Goal: Information Seeking & Learning: Learn about a topic

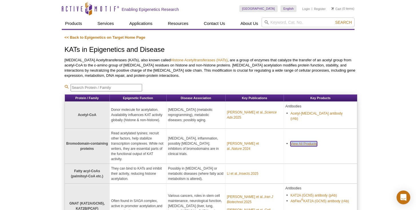
click at [302, 141] on link "View All Products" at bounding box center [304, 143] width 27 height 5
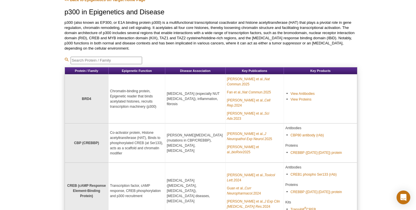
scroll to position [53, 0]
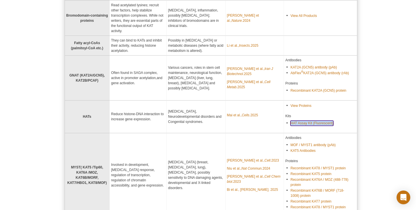
scroll to position [135, 0]
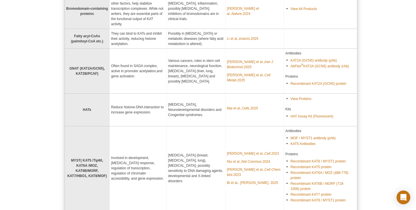
click at [244, 81] on td "Mohammadi et al., Iran J Biotechnol. 2025 Zhu et al., Cell Metab. 2025" at bounding box center [255, 71] width 58 height 45
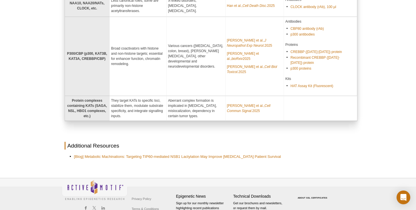
scroll to position [350, 0]
click at [320, 83] on link "HAT Assay Kit (Fluorescent)" at bounding box center [312, 85] width 43 height 5
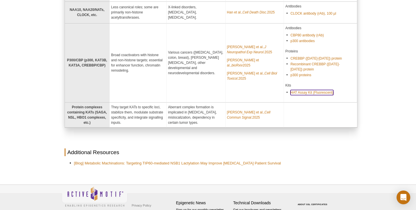
scroll to position [342, 0]
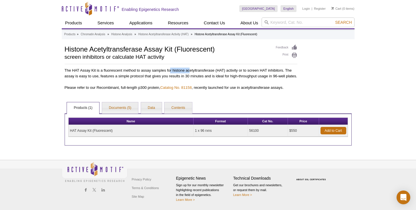
drag, startPoint x: 170, startPoint y: 72, endPoint x: 189, endPoint y: 71, distance: 19.2
click at [189, 71] on p "The HAT Assay Kit is a fluorescent method to assay samples for histone acetyltr…" at bounding box center [181, 73] width 233 height 11
click at [149, 71] on p "The HAT Assay Kit is a fluorescent method to assay samples for histone acetyltr…" at bounding box center [181, 73] width 233 height 11
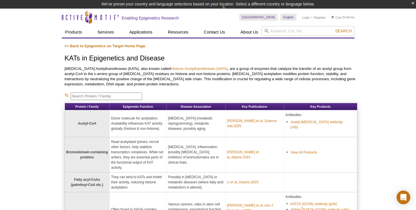
click at [75, 47] on link "<< Back to Epigenetics on Target Home Page" at bounding box center [105, 46] width 81 height 4
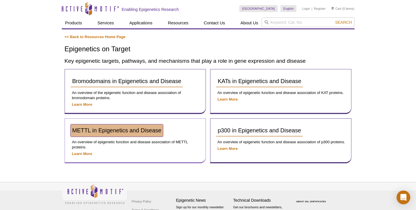
click at [135, 127] on span "METTL in Epigenetics and Disease" at bounding box center [116, 130] width 89 height 6
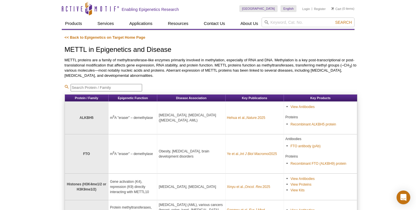
click at [304, 119] on p "Proteins" at bounding box center [321, 116] width 70 height 5
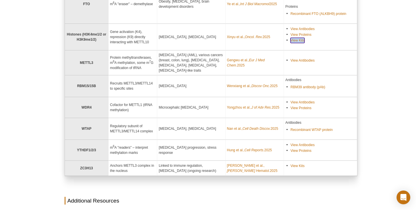
scroll to position [152, 0]
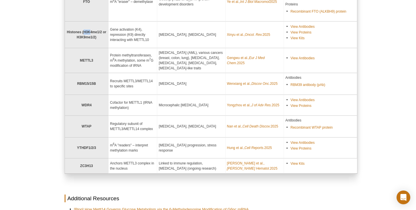
drag, startPoint x: 90, startPoint y: 30, endPoint x: 84, endPoint y: 31, distance: 6.1
click at [84, 31] on strong "Histones (H3K4me1/2 or H3K9me1/2)" at bounding box center [86, 34] width 39 height 9
copy strong "H3K"
click at [52, 51] on div "Active Motif Logo Enabling Epigenetics Research 0 Search Skip to content Active…" at bounding box center [208, 67] width 416 height 439
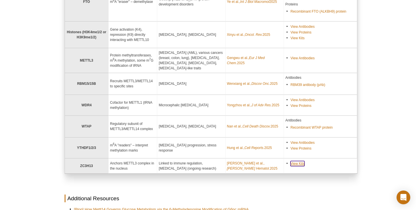
click at [302, 164] on link "View Kits" at bounding box center [298, 163] width 14 height 5
click at [85, 167] on strong "ZC3H13" at bounding box center [86, 166] width 13 height 4
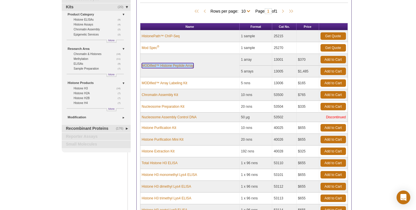
scroll to position [61, 0]
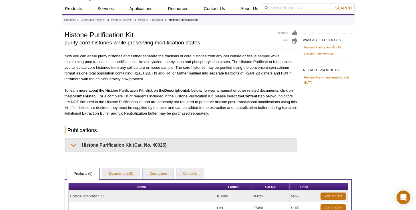
scroll to position [67, 0]
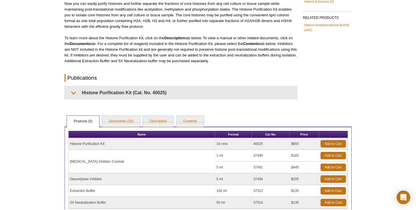
click at [122, 128] on div "Name Format Cat No. Price Histone Purification Kit 10 rxns 40025 $655 Add to Ca…" at bounding box center [208, 171] width 287 height 91
click at [122, 122] on link "Documents (10)" at bounding box center [121, 121] width 38 height 11
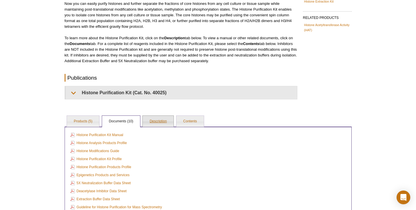
click at [159, 121] on link "Description" at bounding box center [158, 121] width 31 height 11
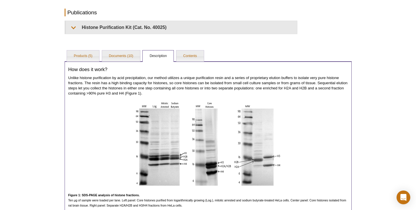
scroll to position [132, 0]
click at [45, 72] on div "Active Motif Logo Enabling Epigenetics Research 0 Search Skip to content Active…" at bounding box center [208, 108] width 416 height 481
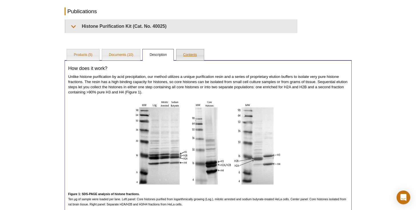
click at [185, 54] on link "Contents" at bounding box center [190, 54] width 27 height 11
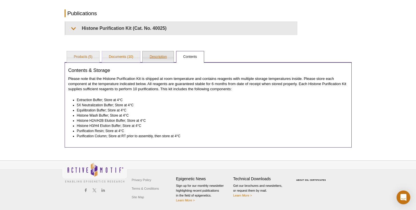
click at [159, 60] on link "Description" at bounding box center [158, 56] width 31 height 11
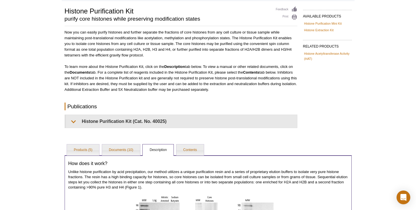
scroll to position [10, 0]
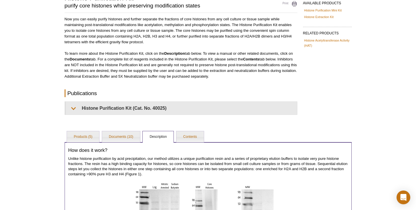
scroll to position [82, 0]
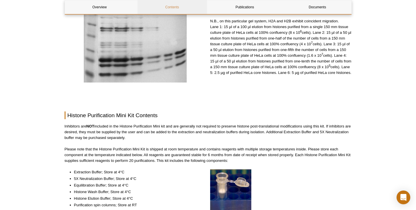
scroll to position [298, 0]
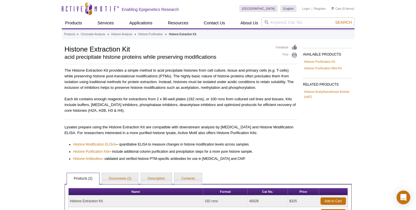
click at [90, 101] on p "Each kit contains enough reagents for extractions from 2 x 96-well plates (192 …" at bounding box center [181, 104] width 233 height 17
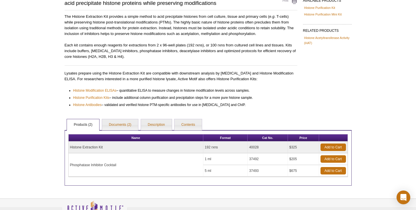
scroll to position [69, 0]
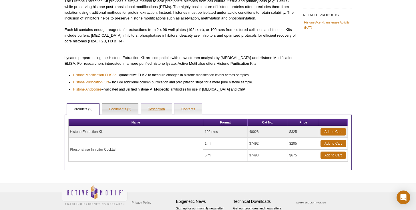
click at [148, 109] on link "Description" at bounding box center [156, 109] width 31 height 11
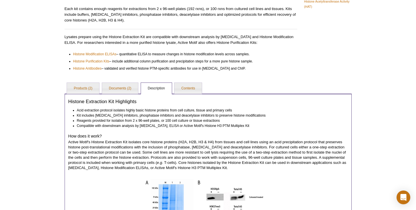
scroll to position [0, 0]
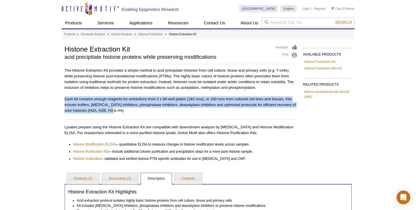
drag, startPoint x: 178, startPoint y: 111, endPoint x: 178, endPoint y: 91, distance: 20.0
click at [178, 91] on div "The Histone Extraction Kit provides a simple method to acid precipitate histone…" at bounding box center [181, 115] width 233 height 94
drag, startPoint x: 178, startPoint y: 91, endPoint x: 175, endPoint y: 110, distance: 18.7
click at [175, 110] on div "The Histone Extraction Kit provides a simple method to acid precipitate histone…" at bounding box center [181, 115] width 233 height 94
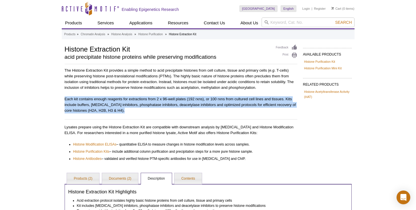
click at [175, 110] on p "Each kit contains enough reagents for extractions from 2 x 96-well plates (192 …" at bounding box center [181, 104] width 233 height 17
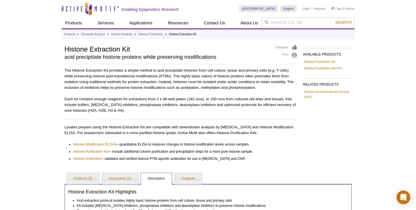
scroll to position [257, 0]
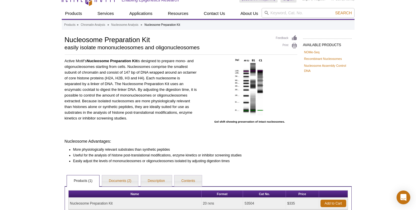
scroll to position [31, 0]
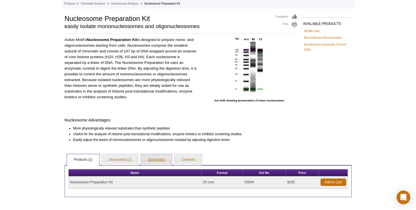
click at [163, 155] on link "Description" at bounding box center [156, 159] width 31 height 11
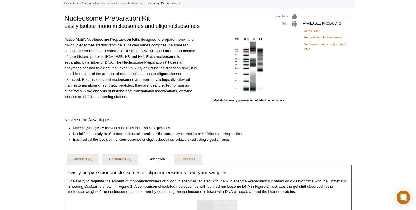
scroll to position [66, 0]
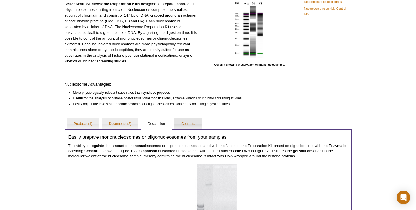
click at [177, 125] on link "Contents" at bounding box center [188, 123] width 27 height 11
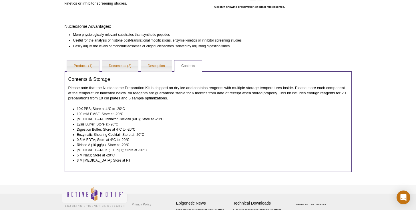
scroll to position [138, 0]
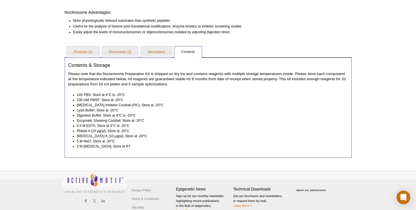
click at [175, 116] on li "Digestion Buffer; Store at 4°C to -20°C" at bounding box center [210, 115] width 266 height 5
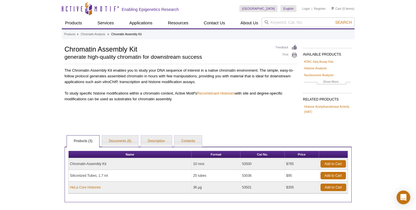
drag, startPoint x: 96, startPoint y: 89, endPoint x: 175, endPoint y: 96, distance: 79.0
click at [175, 96] on div "The Chromatin Assembly Kit enables you to study your DNA sequence of interest i…" at bounding box center [181, 85] width 233 height 34
click at [175, 96] on p "To study specific histone modifications within a chromatin context, Active Moti…" at bounding box center [181, 95] width 233 height 11
click at [163, 144] on link "Description" at bounding box center [156, 140] width 31 height 11
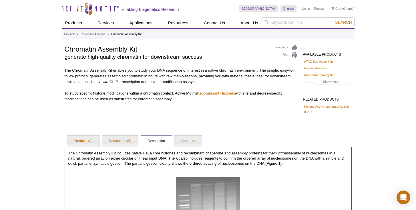
click at [250, 90] on div "The Chromatin Assembly Kit enables you to study your DNA sequence of interest i…" at bounding box center [181, 85] width 233 height 34
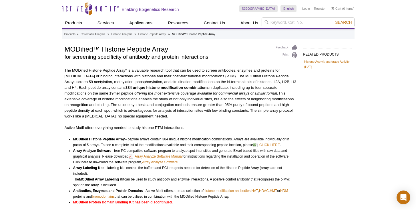
click at [195, 123] on div "The MODified Histone Peptide Array* is a valuable research tool that can be use…" at bounding box center [181, 171] width 233 height 207
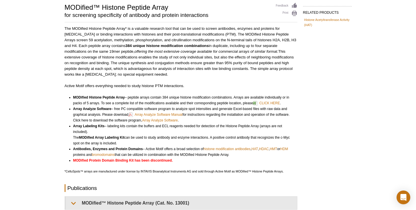
scroll to position [165, 0]
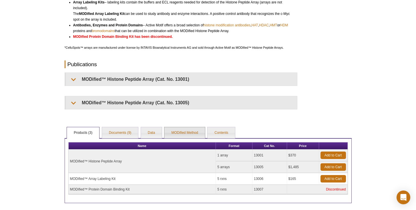
click at [163, 137] on ul "Products (3) Documents (9) Data MODified Method Contents" at bounding box center [208, 132] width 287 height 12
click at [180, 130] on link "MODified Method" at bounding box center [185, 132] width 40 height 11
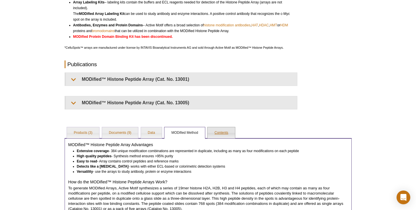
click at [231, 135] on link "Contents" at bounding box center [221, 132] width 27 height 11
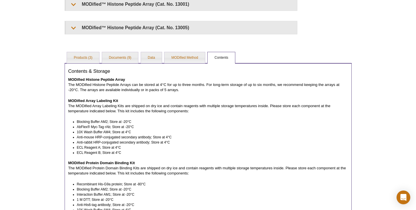
scroll to position [208, 0]
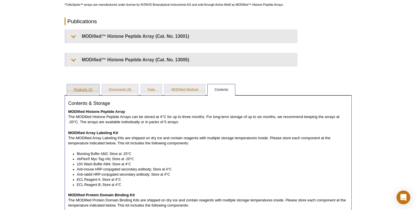
click at [80, 90] on link "Products (3)" at bounding box center [83, 89] width 32 height 11
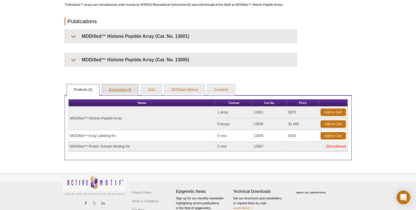
click at [124, 88] on link "Documents (9)" at bounding box center [120, 89] width 36 height 11
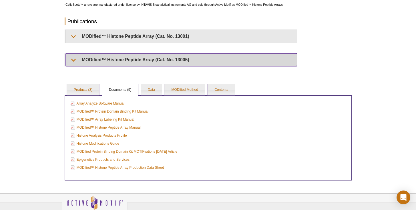
click at [157, 54] on summary "MODified™ Histone Peptide Array (Cat. No. 13005)" at bounding box center [181, 59] width 231 height 13
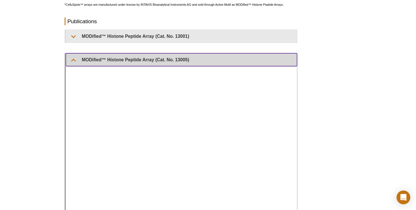
click at [157, 54] on summary "MODified™ Histone Peptide Array (Cat. No. 13005)" at bounding box center [181, 59] width 231 height 13
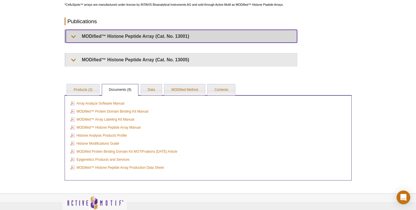
click at [163, 39] on summary "MODified™ Histone Peptide Array (Cat. No. 13001)" at bounding box center [181, 36] width 231 height 13
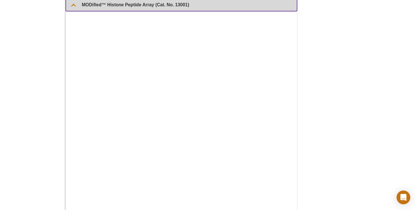
scroll to position [0, 0]
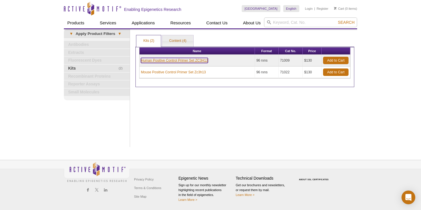
click at [170, 62] on link "Human Positive Control Primer Set ZC3H13" at bounding box center [174, 60] width 67 height 5
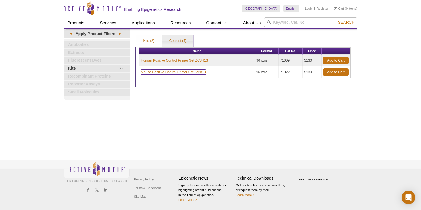
click at [169, 72] on link "Mouse Positive Control Primer Set Zc3h13" at bounding box center [173, 72] width 65 height 5
drag, startPoint x: 210, startPoint y: 62, endPoint x: 195, endPoint y: 62, distance: 15.2
click at [195, 62] on td "Human Positive Control Primer Set ZC3H13" at bounding box center [196, 61] width 115 height 12
copy link "ZC3H13"
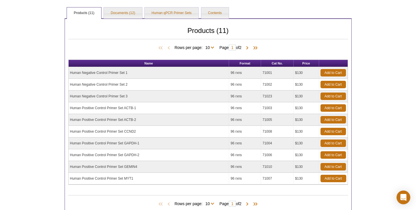
scroll to position [112, 0]
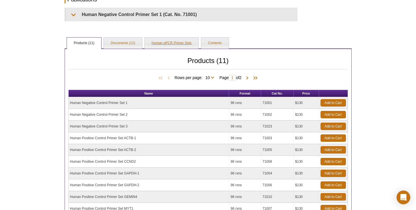
click at [163, 37] on link "Human qPCR Primer Sets" at bounding box center [172, 42] width 54 height 11
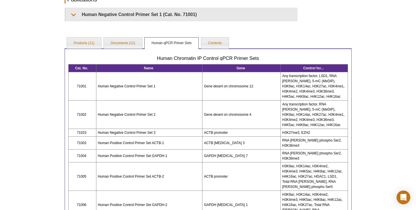
click at [181, 107] on td "Human Negative Control Primer Set 2" at bounding box center [149, 114] width 106 height 28
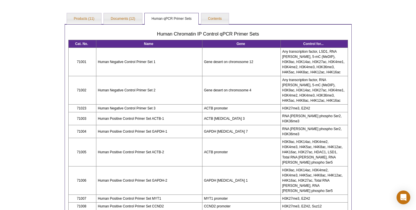
scroll to position [167, 0]
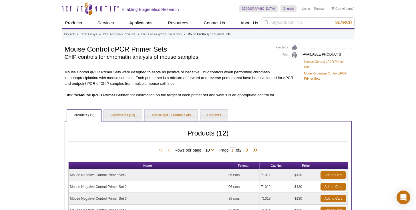
click at [177, 108] on div "AVAILABLE PRODUCTS Human Control qPCR Primer Sets Model Organism Control qPCR P…" at bounding box center [208, 182] width 293 height 277
click at [178, 110] on link "Mouse qPCR Primer Sets" at bounding box center [171, 115] width 53 height 11
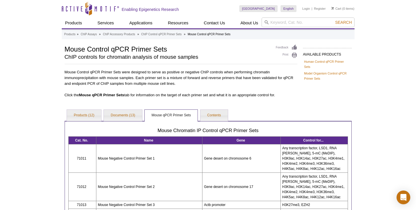
scroll to position [182, 0]
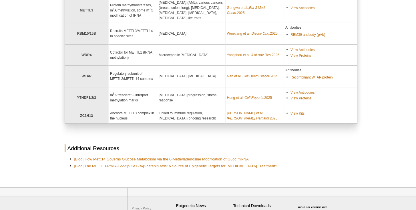
scroll to position [230, 0]
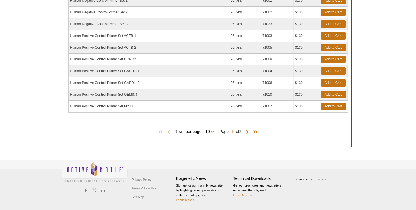
scroll to position [167, 0]
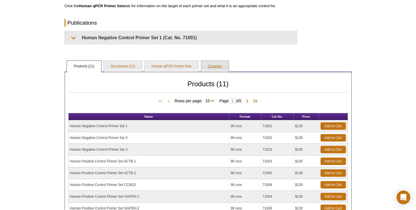
click at [210, 66] on link "Contents" at bounding box center [214, 66] width 27 height 11
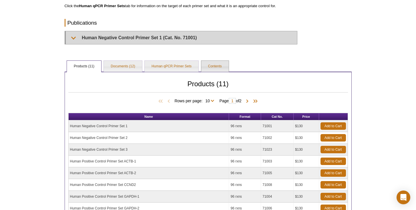
scroll to position [57, 0]
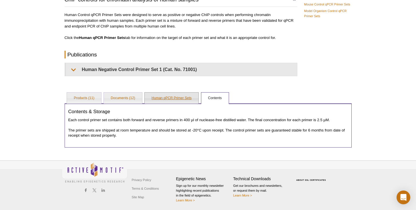
click at [177, 95] on link "Human qPCR Primer Sets" at bounding box center [172, 97] width 54 height 11
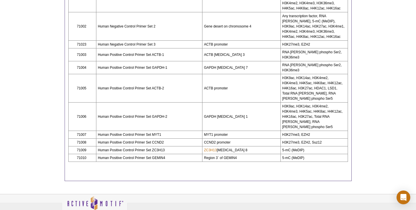
scroll to position [217, 0]
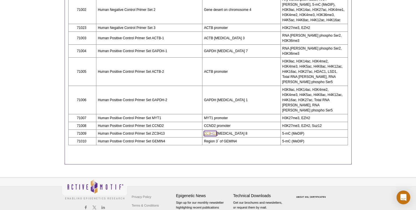
click at [215, 131] on link "ZC3H13" at bounding box center [210, 133] width 13 height 5
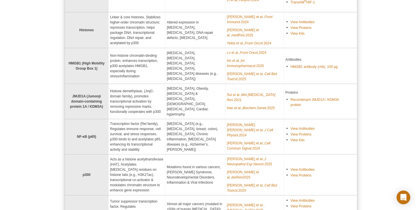
scroll to position [426, 0]
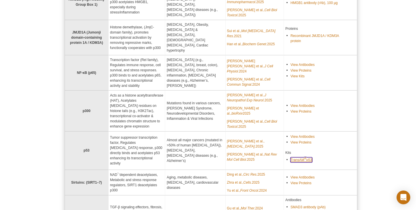
click at [307, 157] on link "TransAM ® p53" at bounding box center [302, 159] width 22 height 5
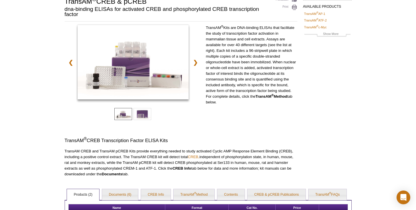
scroll to position [63, 0]
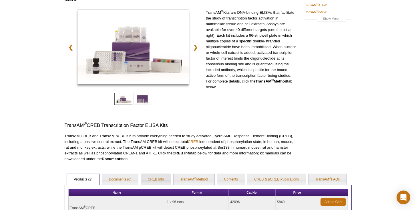
click at [163, 182] on link "CREB Info" at bounding box center [156, 179] width 30 height 11
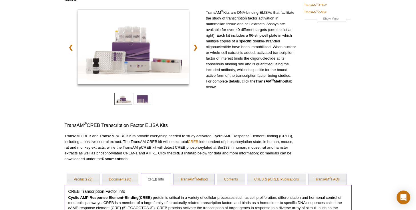
scroll to position [133, 0]
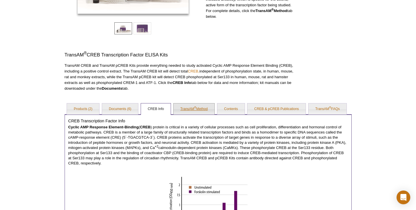
click at [193, 109] on link "TransAM ® Method" at bounding box center [194, 108] width 41 height 11
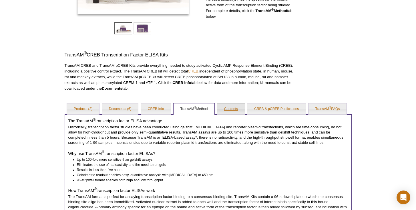
click at [234, 108] on link "Contents" at bounding box center [230, 108] width 27 height 11
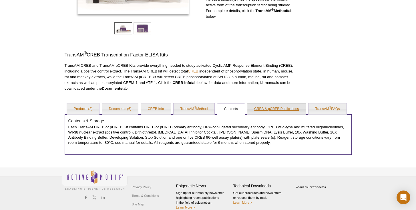
click at [285, 109] on link "CREB & pCREB Publications" at bounding box center [276, 108] width 58 height 11
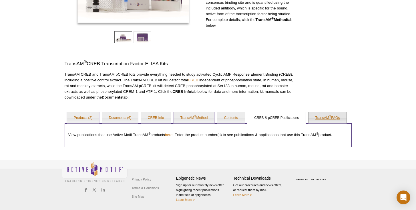
click at [329, 115] on link "TransAM ® FAQs" at bounding box center [328, 117] width 38 height 11
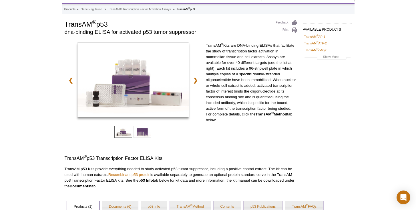
scroll to position [65, 0]
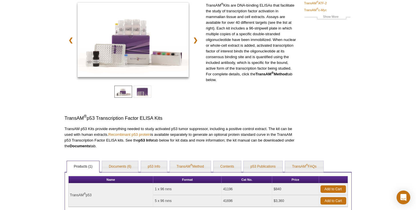
click at [21, 105] on div "Active Motif Logo Enabling Epigenetics Research 0 Search Skip to content Active…" at bounding box center [208, 106] width 416 height 343
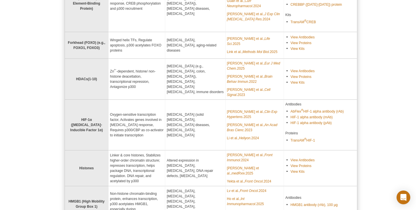
scroll to position [227, 0]
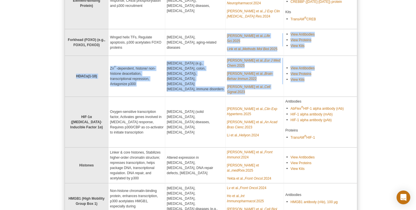
drag, startPoint x: 318, startPoint y: 70, endPoint x: 280, endPoint y: 24, distance: 59.7
click at [279, 22] on tbody "BRD4 Chromatin-binding protein, Epigenetic reader that binds acetylated histone…" at bounding box center [211, 196] width 292 height 625
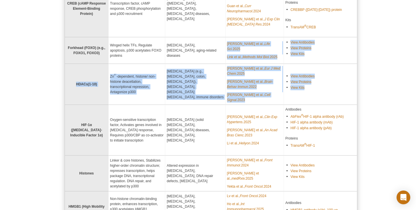
scroll to position [180, 0]
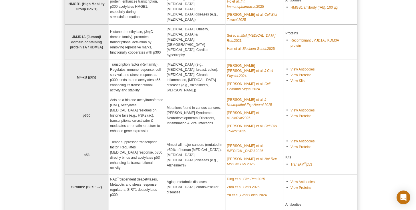
scroll to position [422, 0]
drag, startPoint x: 312, startPoint y: 58, endPoint x: 301, endPoint y: 43, distance: 18.1
click at [301, 60] on td "View Antibodies View Proteins View Kits" at bounding box center [320, 77] width 73 height 35
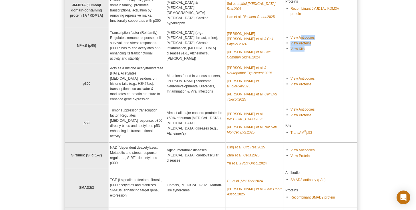
scroll to position [452, 0]
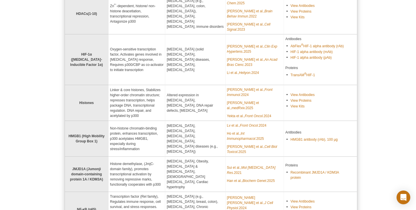
scroll to position [409, 0]
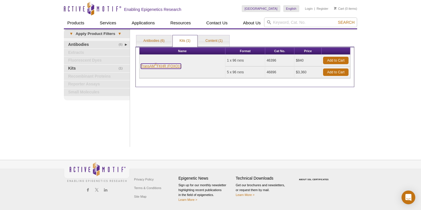
click at [170, 67] on link "TransAM ® FKHR (FOXO1)" at bounding box center [161, 66] width 40 height 5
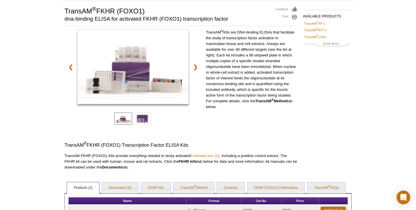
scroll to position [67, 0]
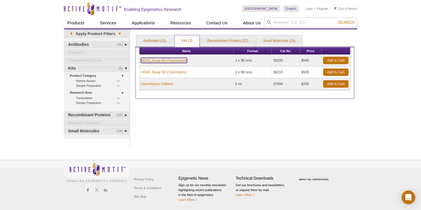
click at [174, 58] on link "HDAC Assay Kit (Fluorescent)" at bounding box center [164, 60] width 46 height 5
click at [170, 72] on link "HDAC Assay Kit (Colorimetric)" at bounding box center [164, 72] width 46 height 5
click at [159, 87] on td "Deacetylase Inhibitor" at bounding box center [186, 84] width 94 height 12
click at [160, 84] on link "Deacetylase Inhibitor" at bounding box center [157, 83] width 32 height 5
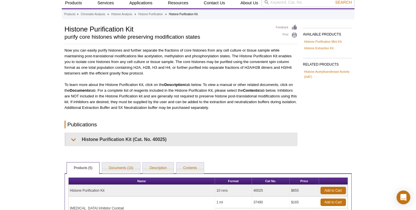
scroll to position [112, 0]
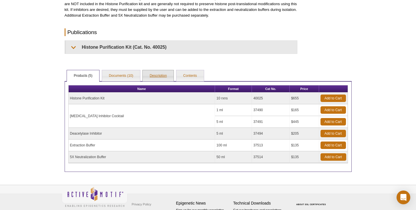
click at [158, 73] on link "Description" at bounding box center [158, 75] width 31 height 11
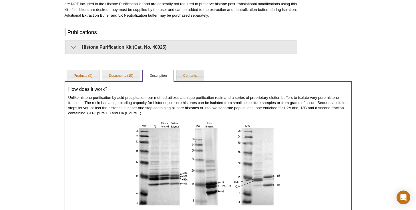
click at [189, 74] on link "Contents" at bounding box center [190, 75] width 27 height 11
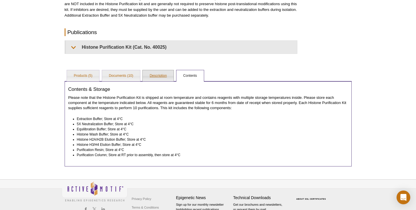
click at [159, 78] on link "Description" at bounding box center [158, 75] width 31 height 11
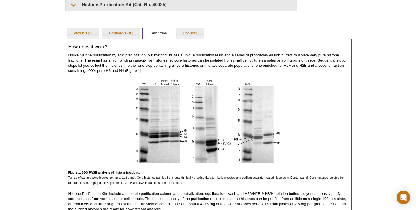
scroll to position [178, 0]
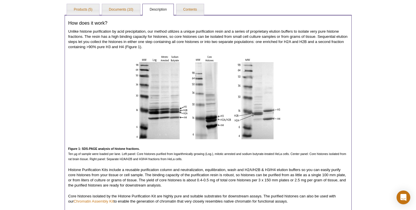
click at [90, 87] on p at bounding box center [208, 97] width 280 height 85
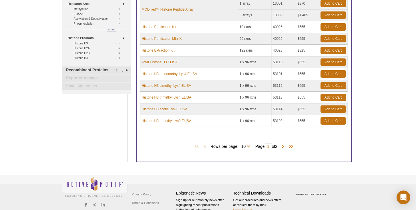
scroll to position [109, 0]
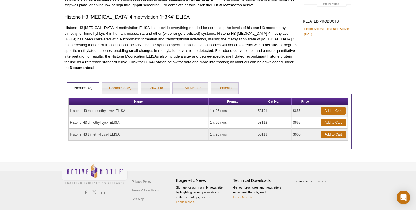
scroll to position [58, 0]
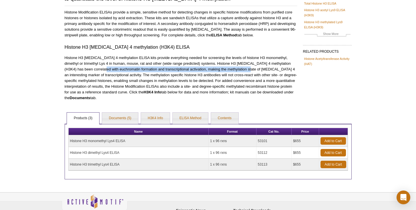
drag, startPoint x: 112, startPoint y: 68, endPoint x: 246, endPoint y: 67, distance: 134.2
click at [246, 67] on p "Histone H3 lysine 4 methylation ELISA kits provide everything needed for screen…" at bounding box center [181, 78] width 233 height 46
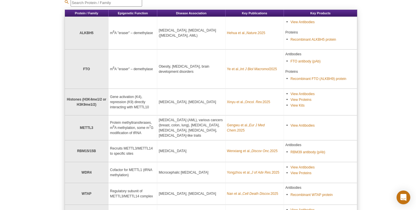
scroll to position [102, 0]
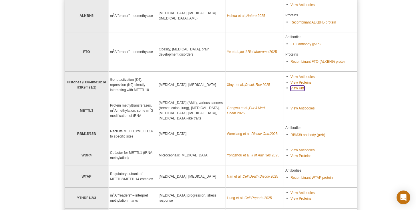
click at [294, 88] on link "View Kits" at bounding box center [298, 88] width 14 height 5
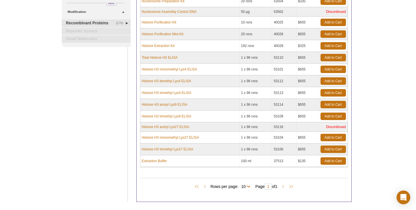
scroll to position [167, 0]
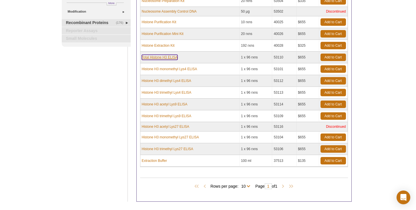
click at [171, 57] on link "Total Histone H3 ELISA" at bounding box center [160, 57] width 36 height 5
click at [166, 68] on link "Histone H3 monomethyl Lys4 ELISA" at bounding box center [170, 68] width 56 height 5
click at [164, 79] on link "Histone H3 dimethyl Lys4 ELISA" at bounding box center [166, 80] width 49 height 5
click at [162, 94] on link "Histone H3 trimethyl Lys4 ELISA" at bounding box center [167, 92] width 50 height 5
click at [163, 104] on link "Histone H3 acetyl Lys9 ELISA" at bounding box center [165, 104] width 46 height 5
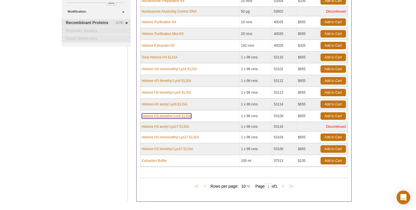
click at [163, 117] on link "Histone H3 trimethyl Lys9 ELISA" at bounding box center [167, 115] width 50 height 5
click at [162, 126] on link "Histone H3 acetyl Lys27 ELISA" at bounding box center [165, 126] width 47 height 5
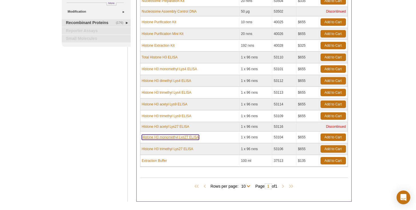
click at [162, 136] on link "Histone H3 monomethyl Lys27 ELISA" at bounding box center [170, 136] width 57 height 5
click at [159, 151] on td "Histone H3 trimethyl Lys27 ELISA" at bounding box center [189, 149] width 99 height 12
click at [160, 150] on link "Histone H3 trimethyl Lys27 ELISA" at bounding box center [168, 148] width 52 height 5
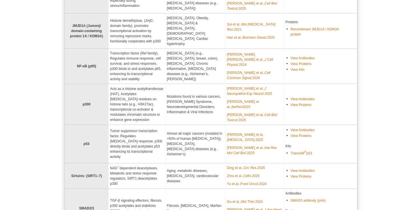
scroll to position [484, 0]
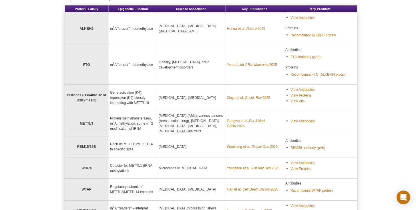
scroll to position [165, 0]
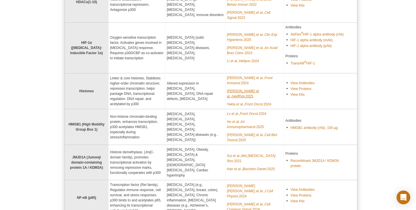
scroll to position [371, 0]
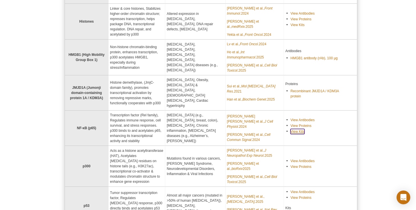
click at [301, 129] on link "View Kits" at bounding box center [298, 131] width 14 height 5
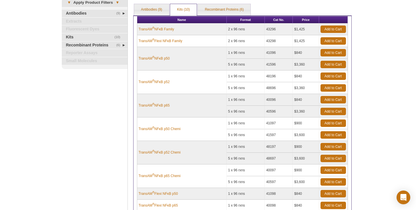
scroll to position [32, 0]
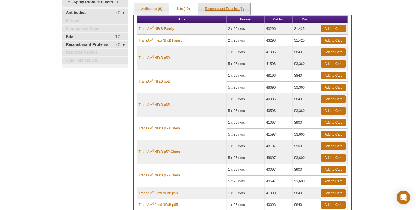
click at [229, 11] on link "Recombinant Proteins (6)" at bounding box center [224, 8] width 53 height 11
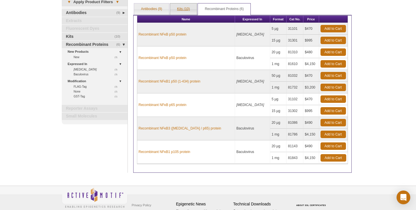
click at [192, 10] on link "Kits (10)" at bounding box center [183, 8] width 27 height 11
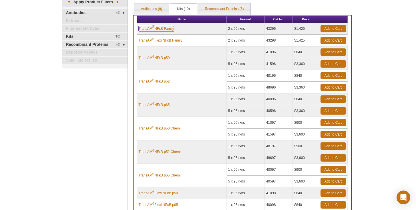
click at [170, 29] on link "TransAM ® NFκB Family" at bounding box center [156, 28] width 35 height 5
click at [162, 41] on link "TransAM ® Flexi NFκB Family" at bounding box center [161, 40] width 44 height 5
click at [161, 56] on link "TransAM ® NFκB p50" at bounding box center [154, 57] width 31 height 5
click at [164, 83] on link "TransAM ® NFκB p52" at bounding box center [154, 81] width 31 height 5
click at [164, 105] on link "TransAM ® NFκB p65" at bounding box center [154, 104] width 31 height 5
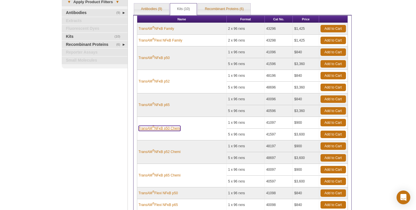
click at [166, 131] on link "TransAM ® NFκB p50 Chemi" at bounding box center [160, 128] width 42 height 5
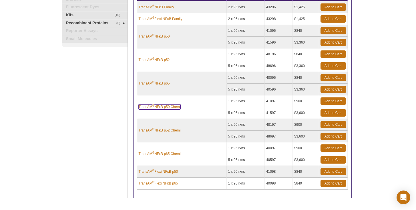
scroll to position [54, 0]
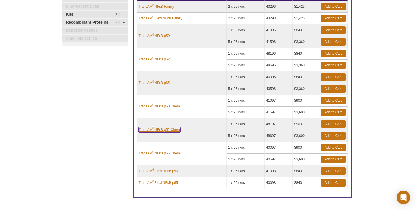
click at [165, 129] on link "TransAM ® NFκB p52 Chemi" at bounding box center [160, 129] width 42 height 5
click at [162, 152] on link "TransAM ® NFκB p65 Chemi" at bounding box center [160, 152] width 42 height 5
click at [161, 170] on link "TransAM ® Flexi NFκB p50" at bounding box center [158, 170] width 39 height 5
click at [163, 184] on link "TransAM ® Flexi NFκB p65" at bounding box center [158, 182] width 39 height 5
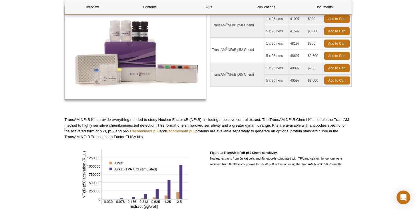
scroll to position [120, 0]
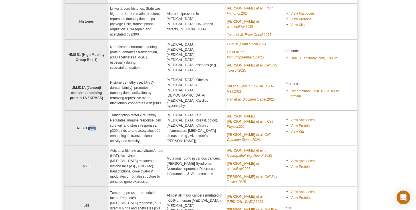
drag, startPoint x: 94, startPoint y: 101, endPoint x: 90, endPoint y: 102, distance: 4.6
click at [90, 126] on strong "NF‑κB (p65)" at bounding box center [86, 128] width 19 height 4
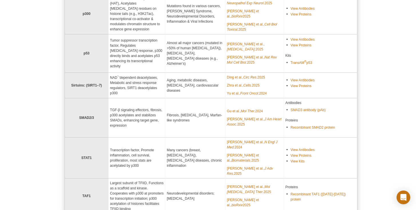
scroll to position [530, 0]
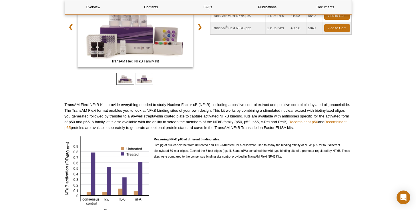
scroll to position [178, 0]
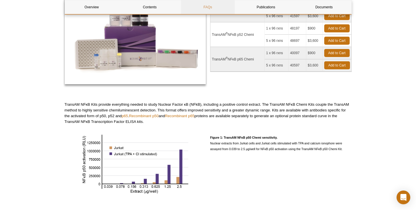
scroll to position [107, 0]
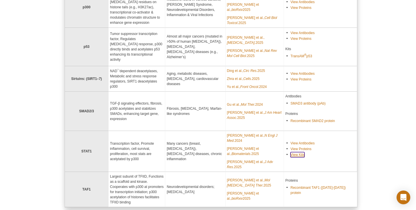
click at [296, 152] on link "View Kits" at bounding box center [298, 154] width 14 height 5
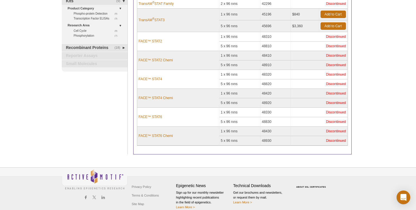
scroll to position [25, 0]
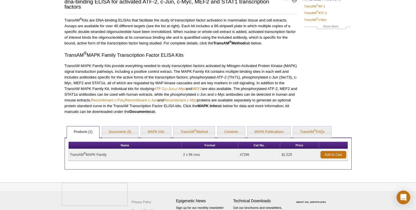
scroll to position [78, 0]
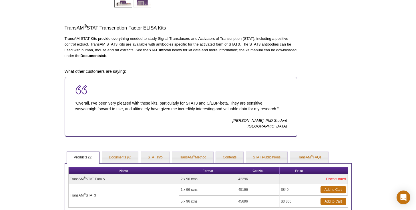
scroll to position [224, 0]
